Goal: Task Accomplishment & Management: Complete application form

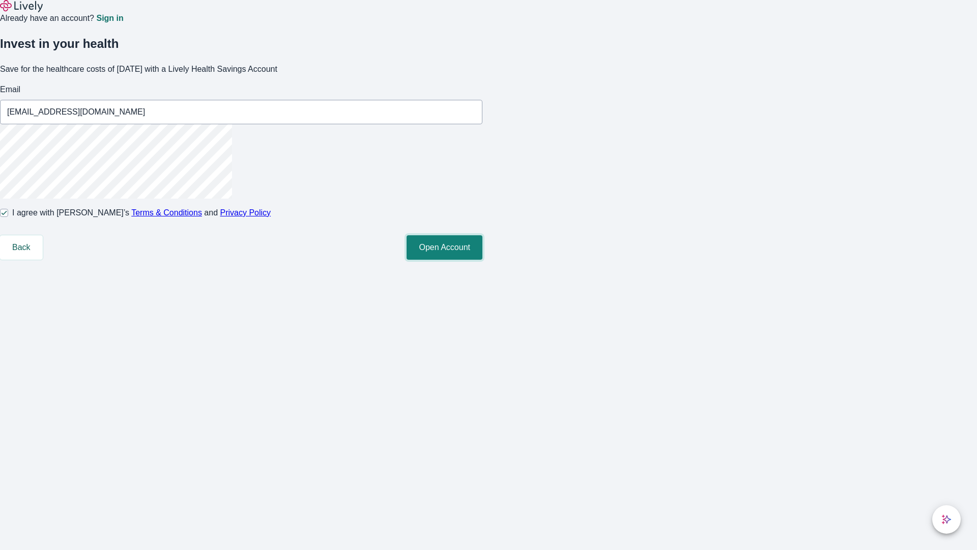
click at [483, 260] on button "Open Account" at bounding box center [445, 247] width 76 height 24
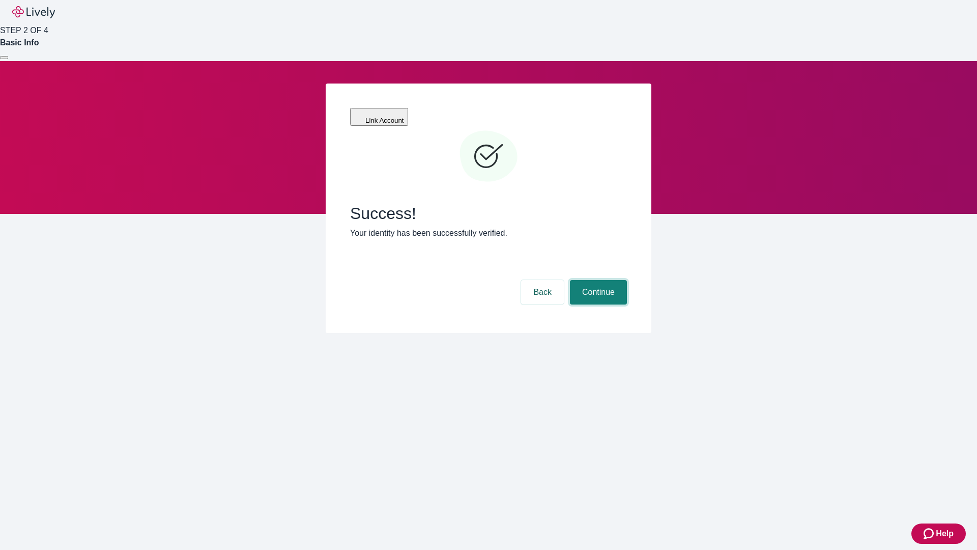
click at [597, 280] on button "Continue" at bounding box center [598, 292] width 57 height 24
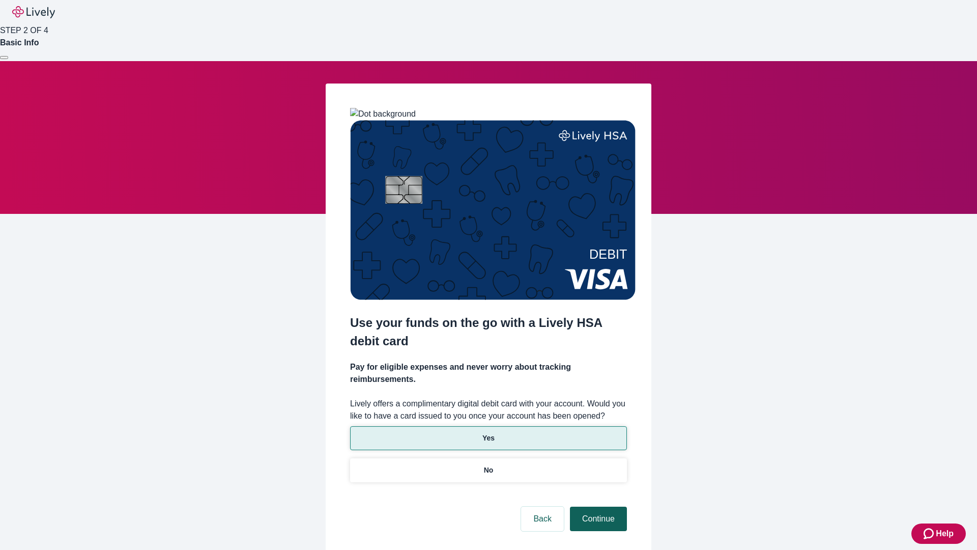
click at [488, 433] on p "Yes" at bounding box center [489, 438] width 12 height 11
click at [597, 506] on button "Continue" at bounding box center [598, 518] width 57 height 24
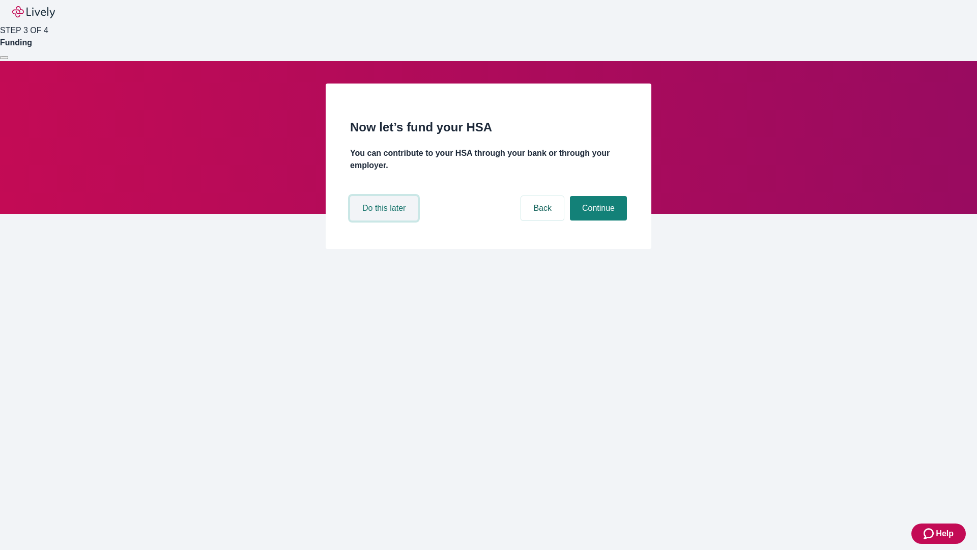
click at [385, 220] on button "Do this later" at bounding box center [384, 208] width 68 height 24
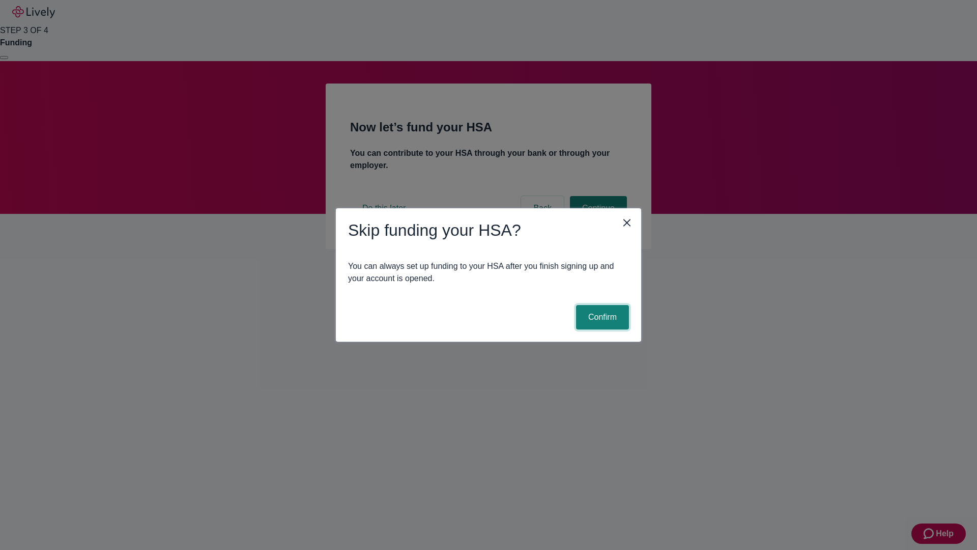
click at [601, 317] on button "Confirm" at bounding box center [602, 317] width 53 height 24
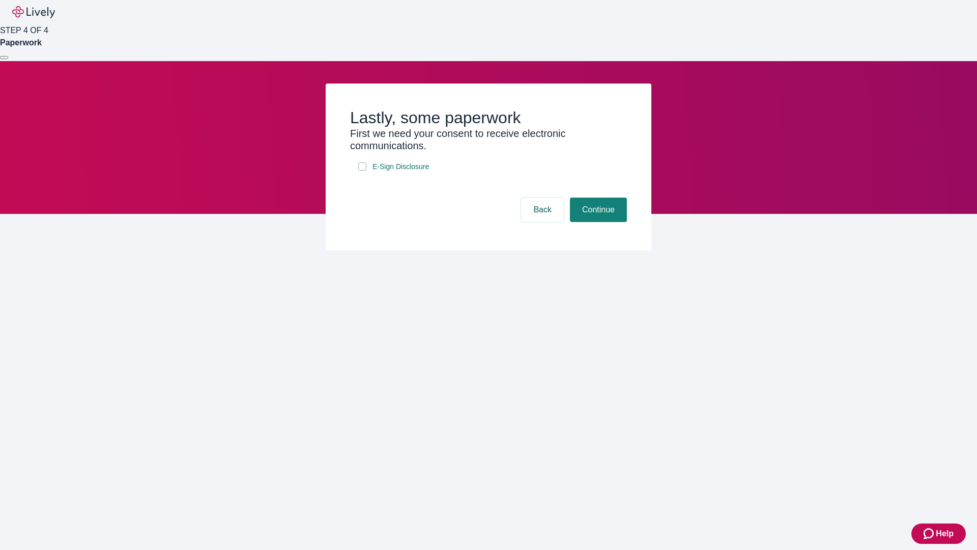
click at [362, 171] on input "E-Sign Disclosure" at bounding box center [362, 166] width 8 height 8
checkbox input "true"
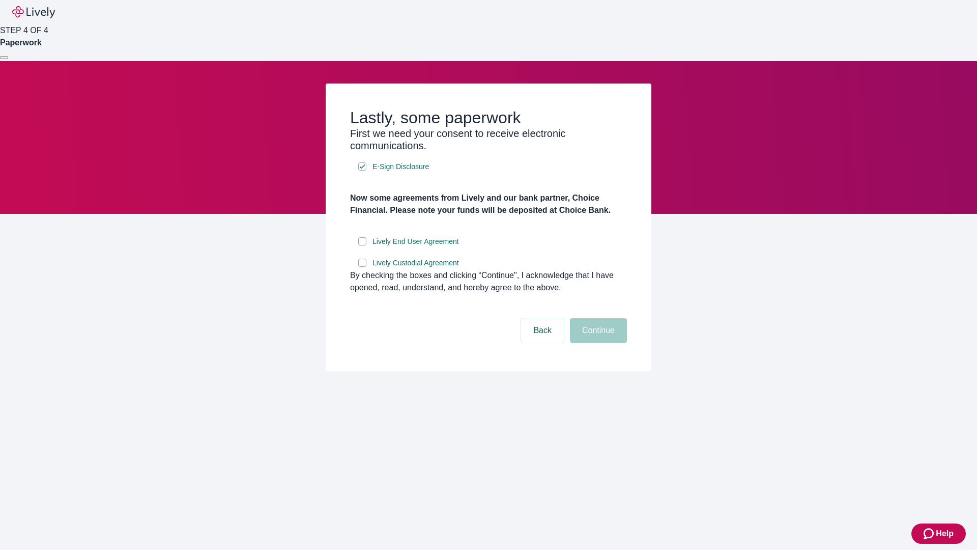
click at [362, 245] on input "Lively End User Agreement" at bounding box center [362, 241] width 8 height 8
checkbox input "true"
click at [362, 267] on input "Lively Custodial Agreement" at bounding box center [362, 263] width 8 height 8
checkbox input "true"
click at [597, 343] on button "Continue" at bounding box center [598, 330] width 57 height 24
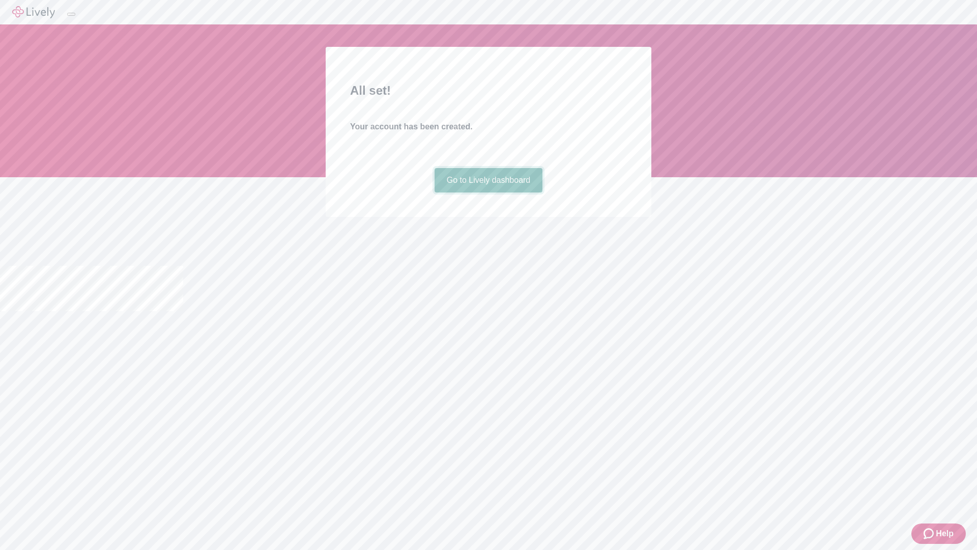
click at [488, 192] on link "Go to Lively dashboard" at bounding box center [489, 180] width 108 height 24
